Goal: Task Accomplishment & Management: Use online tool/utility

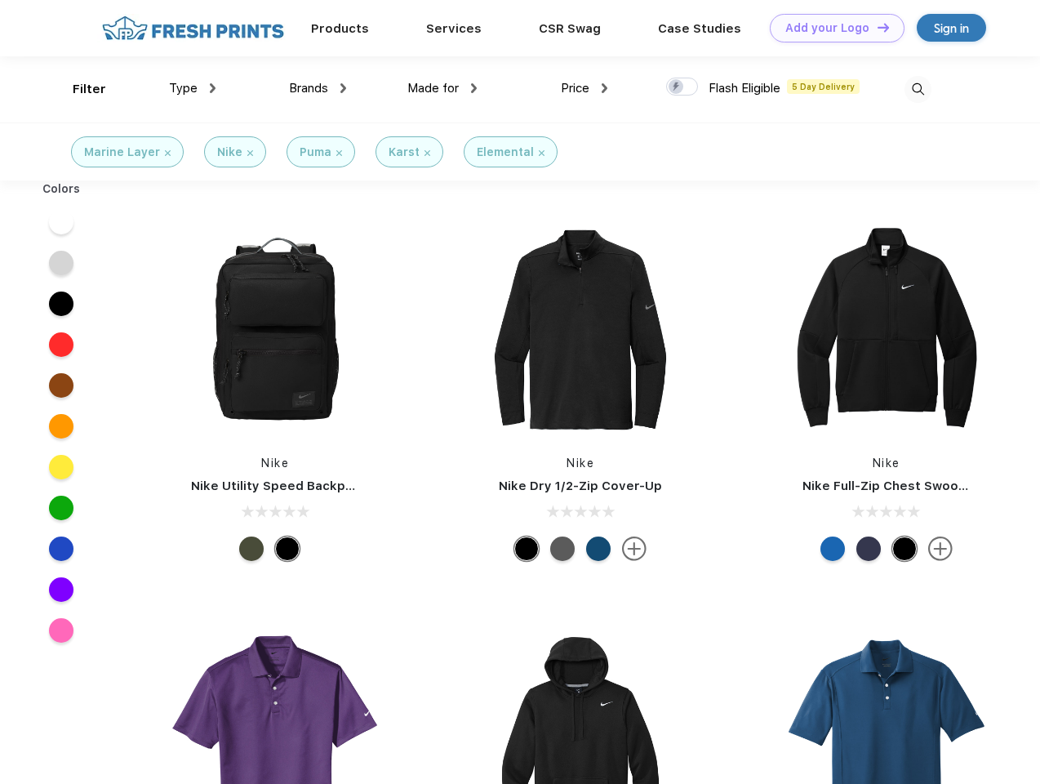
click at [831, 28] on link "Add your Logo Design Tool" at bounding box center [837, 28] width 135 height 29
click at [0, 0] on div "Design Tool" at bounding box center [0, 0] width 0 height 0
click at [876, 27] on link "Add your Logo Design Tool" at bounding box center [837, 28] width 135 height 29
click at [78, 89] on div "Filter" at bounding box center [89, 89] width 33 height 19
click at [193, 88] on span "Type" at bounding box center [183, 88] width 29 height 15
